Goal: Task Accomplishment & Management: Complete application form

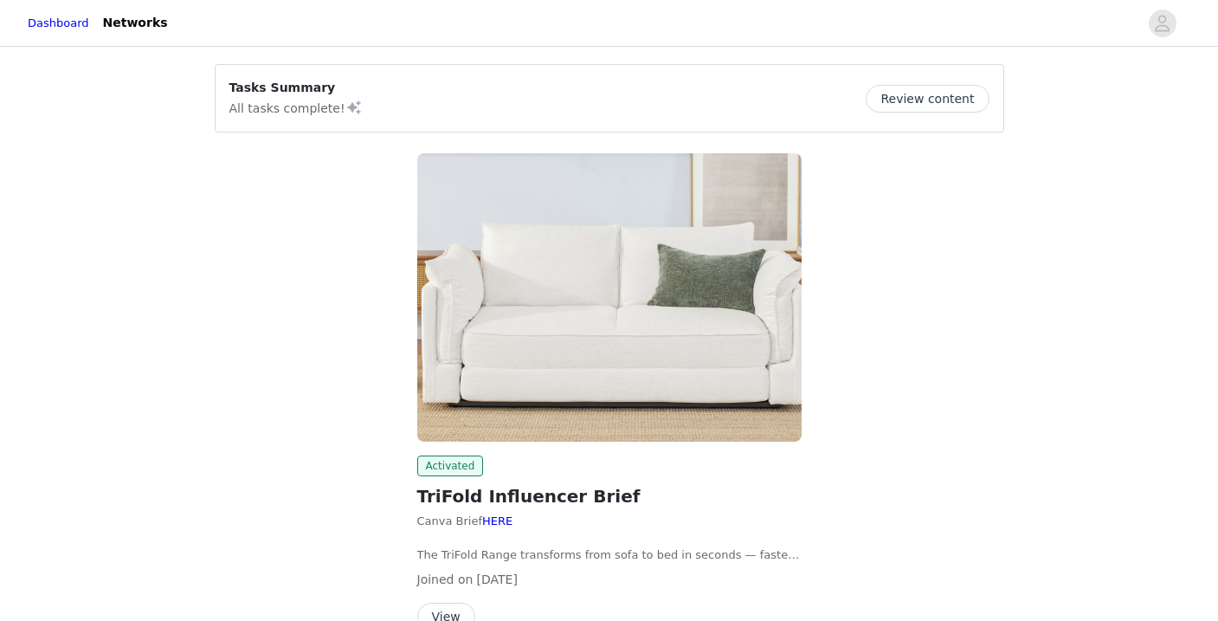
scroll to position [96, 0]
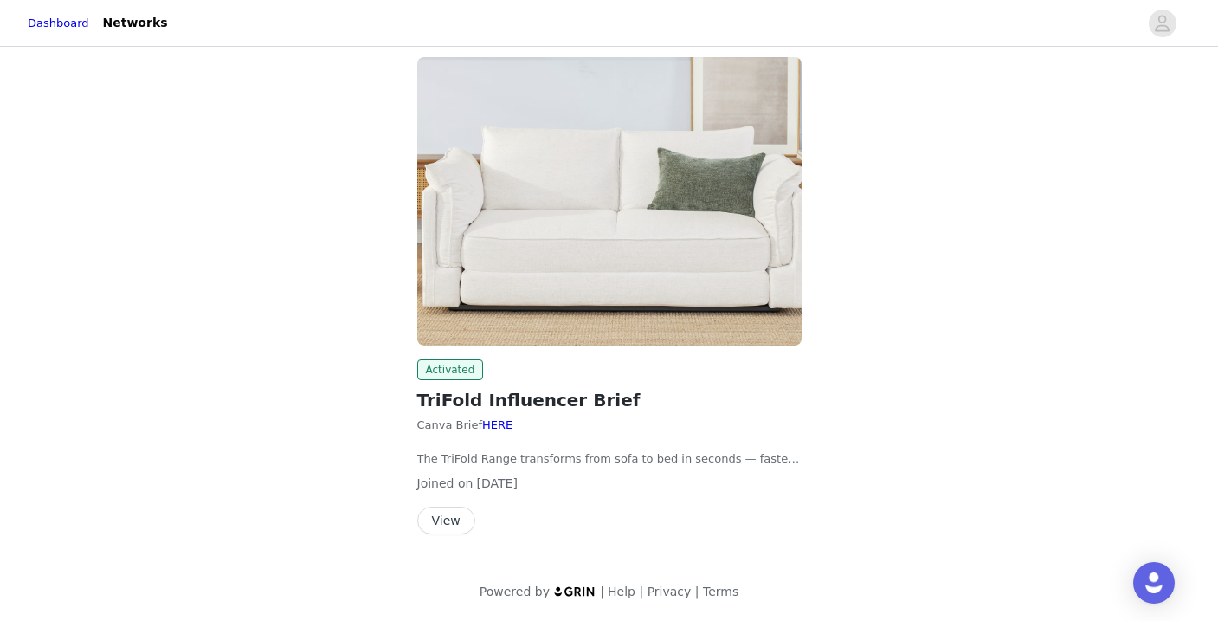
click at [438, 526] on button "View" at bounding box center [446, 520] width 58 height 28
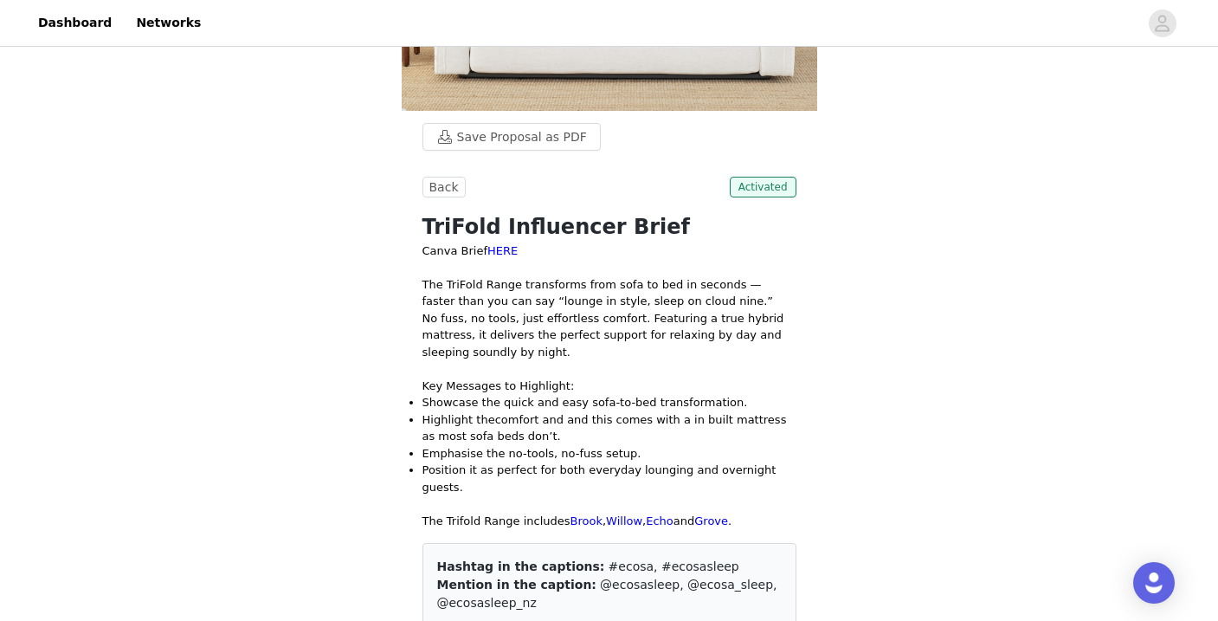
scroll to position [592, 0]
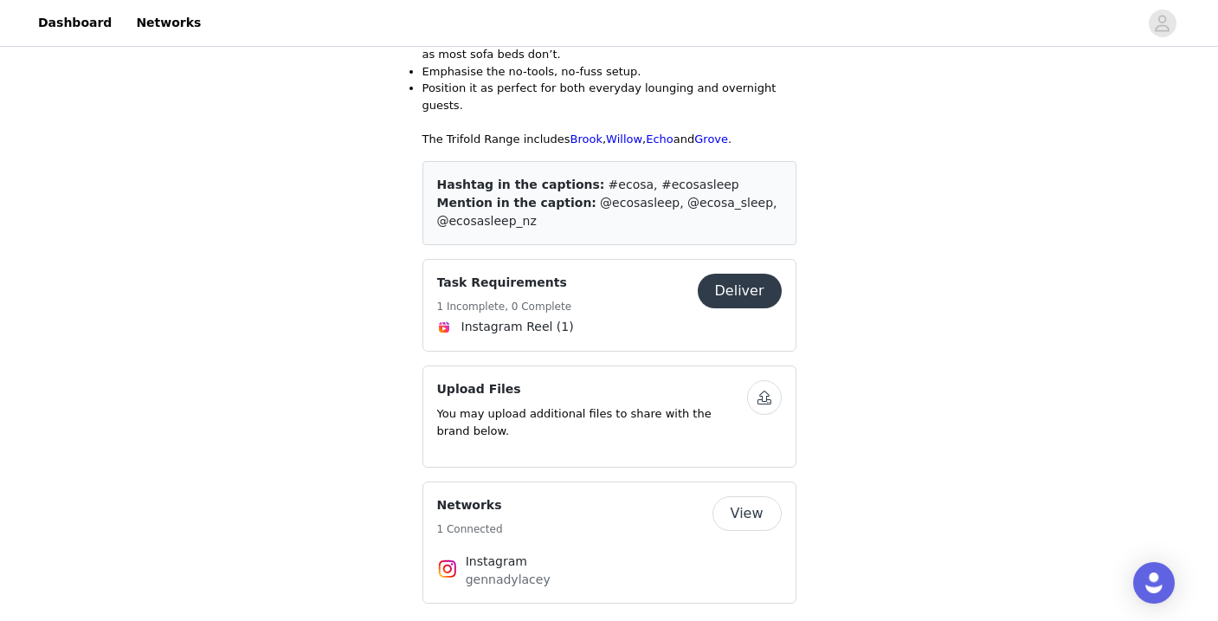
click at [760, 280] on button "Deliver" at bounding box center [740, 291] width 84 height 35
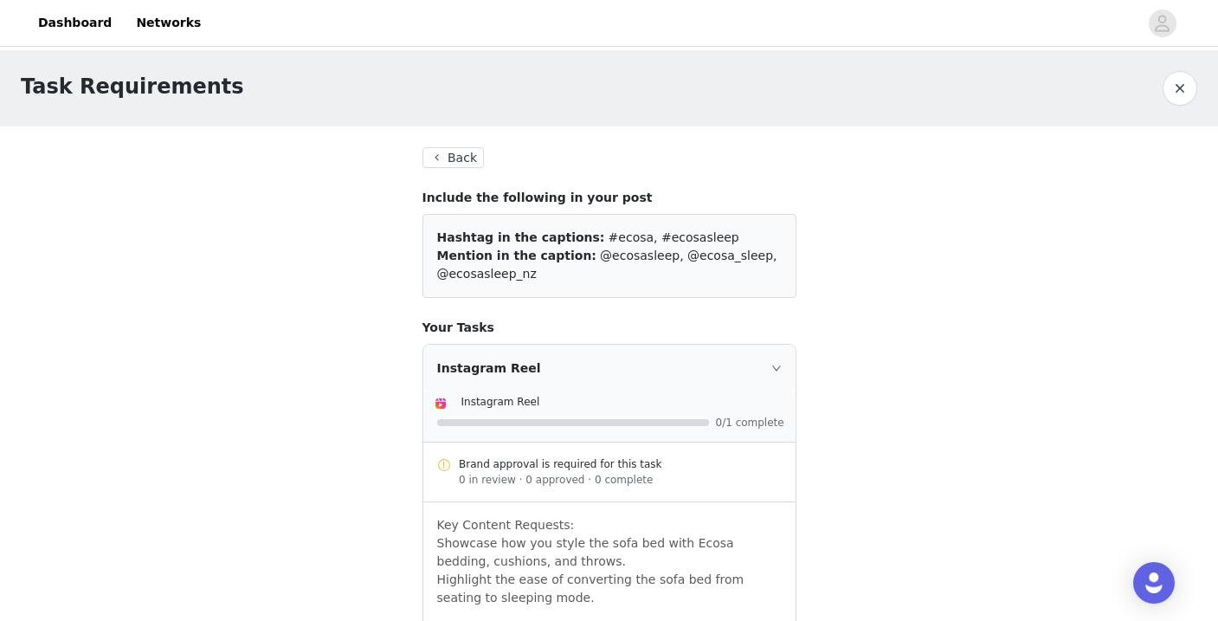
scroll to position [303, 0]
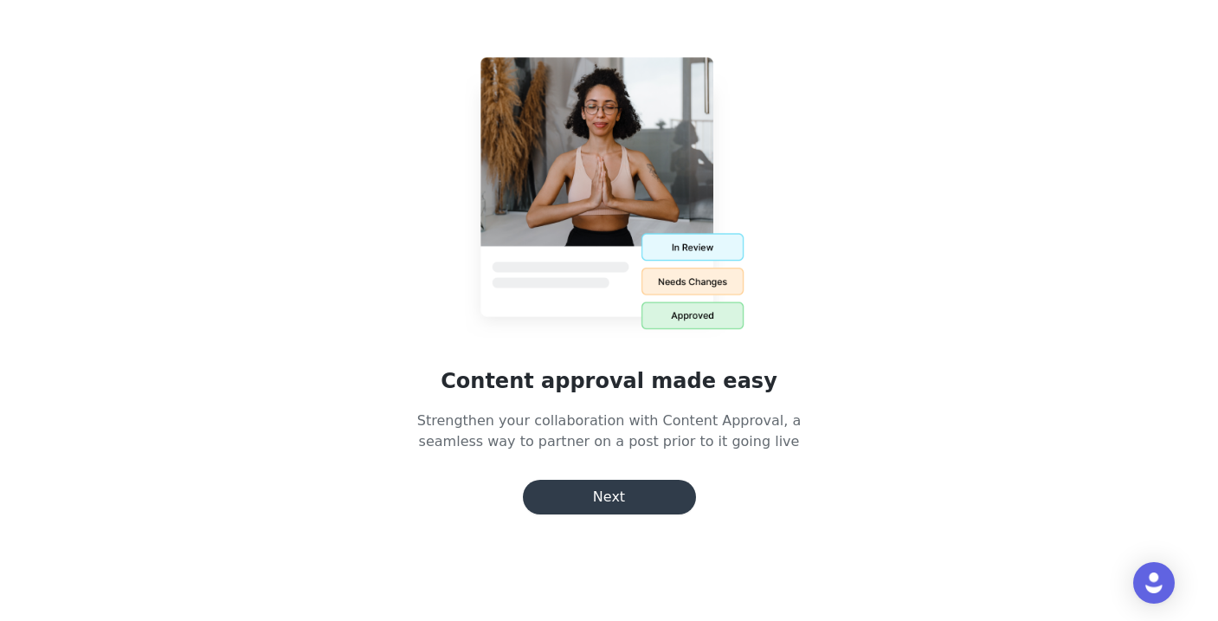
click at [642, 501] on button "Next" at bounding box center [609, 497] width 173 height 35
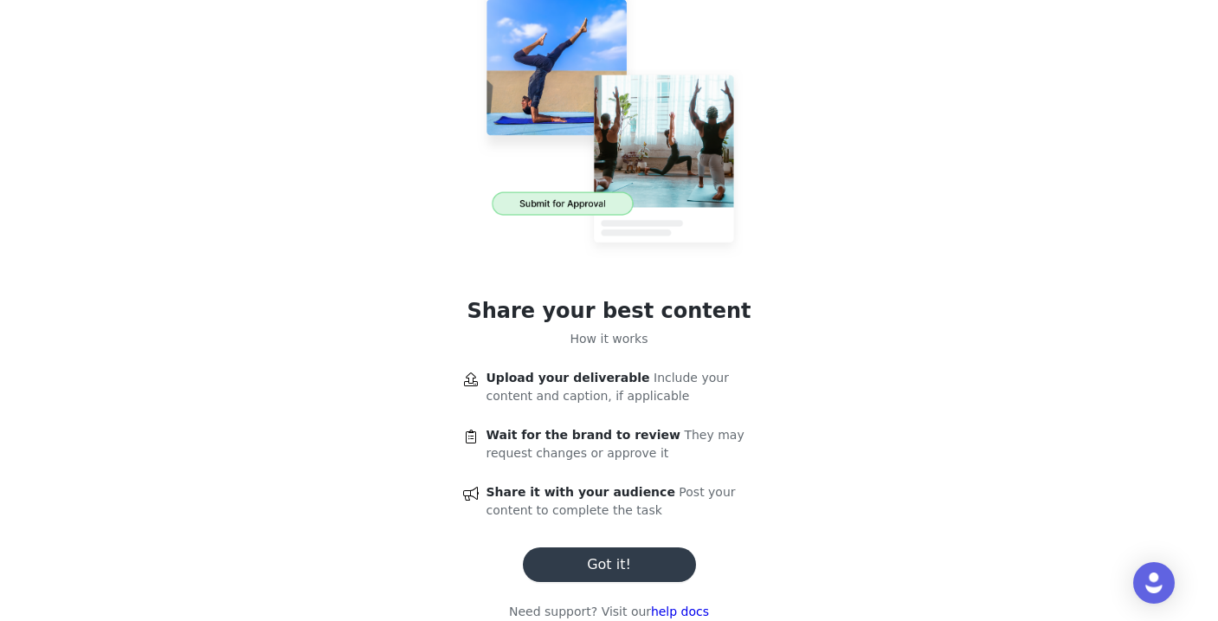
scroll to position [90, 0]
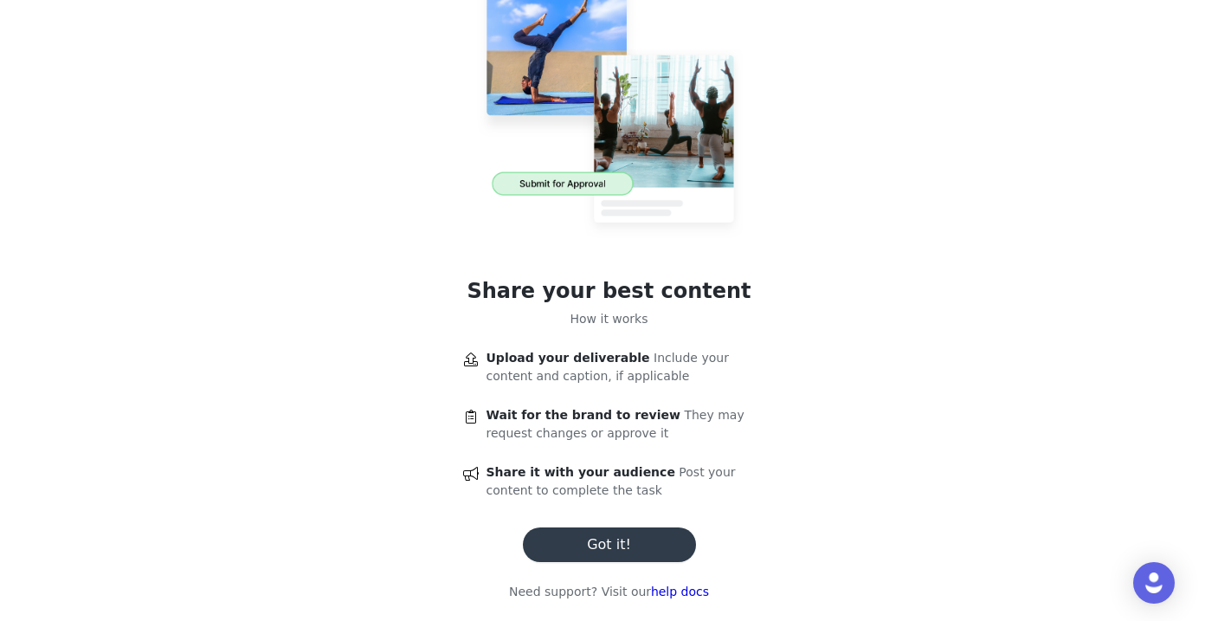
click at [628, 542] on button "Got it!" at bounding box center [609, 544] width 173 height 35
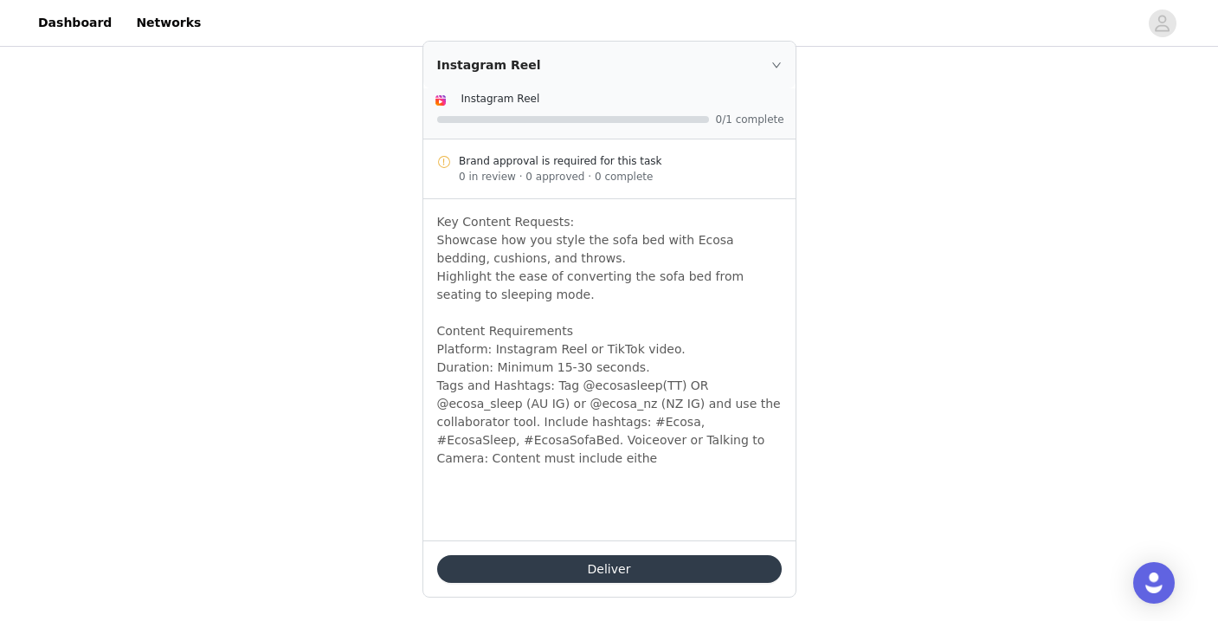
click at [628, 555] on button "Deliver" at bounding box center [609, 569] width 345 height 28
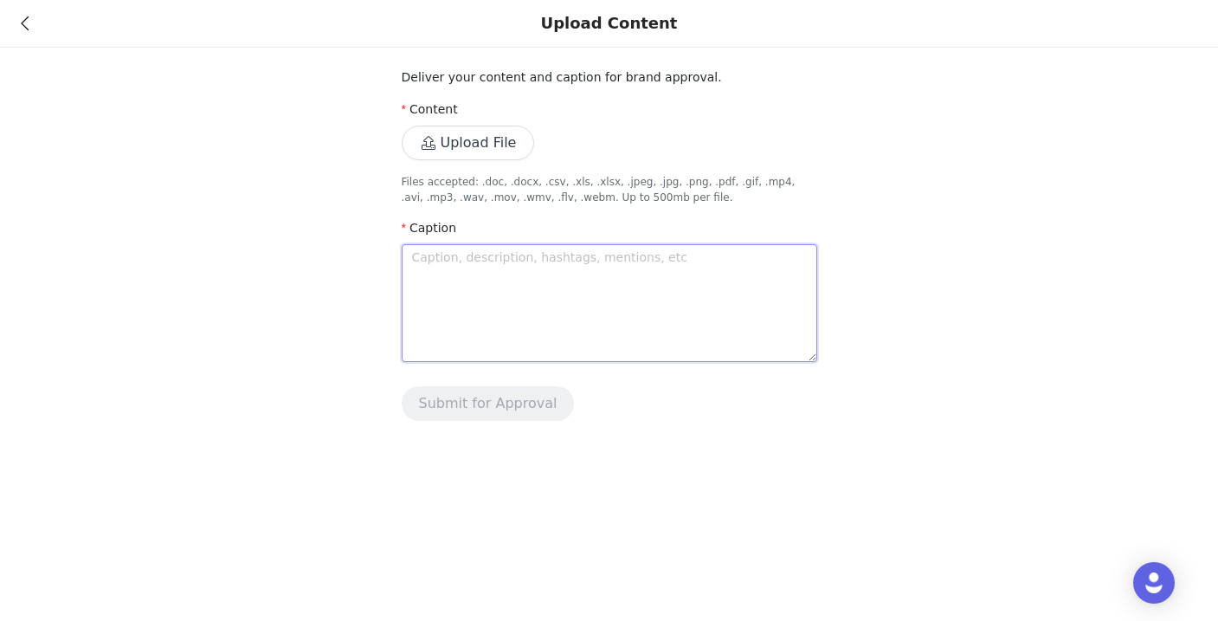
click at [487, 303] on textarea at bounding box center [610, 303] width 416 height 118
paste textarea "Our new Brook Sofa Bed from Ecosa = game changer 🌿. Love it in this green, love…"
type textarea "Our new Brook Sofa Bed from Ecosa = game changer 🌿. Love it in this green, love…"
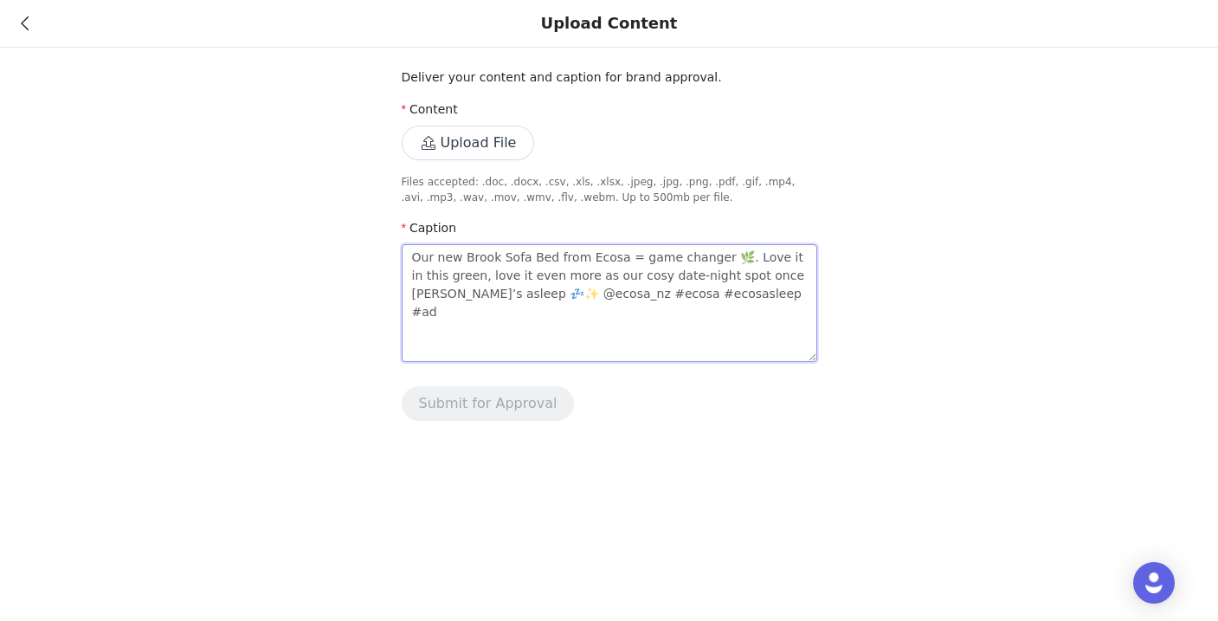
type textarea "Our new Brook Sofa Bed from Ecosa = game changer 🌿. Love it in this green, love…"
click at [448, 133] on button "Upload File" at bounding box center [468, 143] width 133 height 35
click at [484, 148] on button "Upload File" at bounding box center [468, 143] width 133 height 35
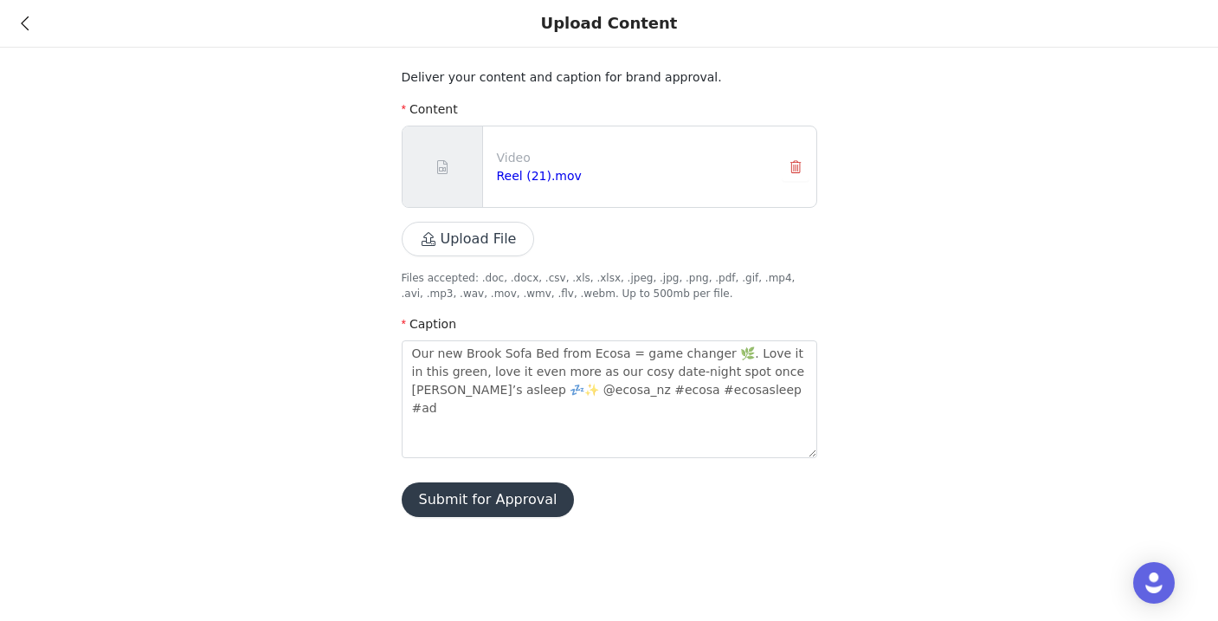
click at [516, 496] on button "Submit for Approval" at bounding box center [488, 499] width 173 height 35
